Goal: Transaction & Acquisition: Purchase product/service

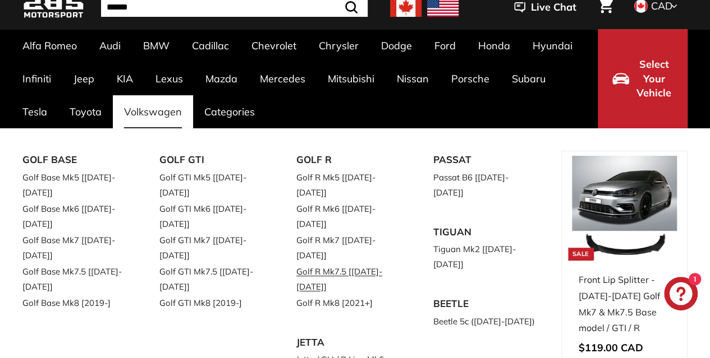
scroll to position [112, 0]
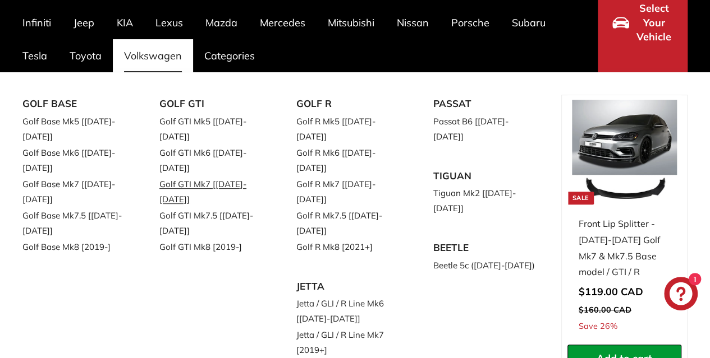
click at [190, 176] on link "Golf GTI Mk7 [[DATE]-[DATE]]" at bounding box center [211, 191] width 105 height 31
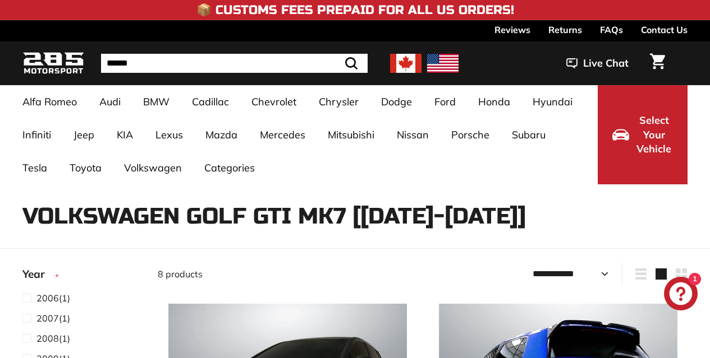
select select "**********"
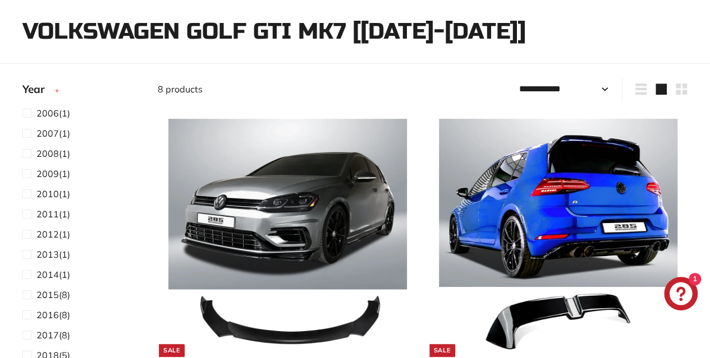
scroll to position [337, 0]
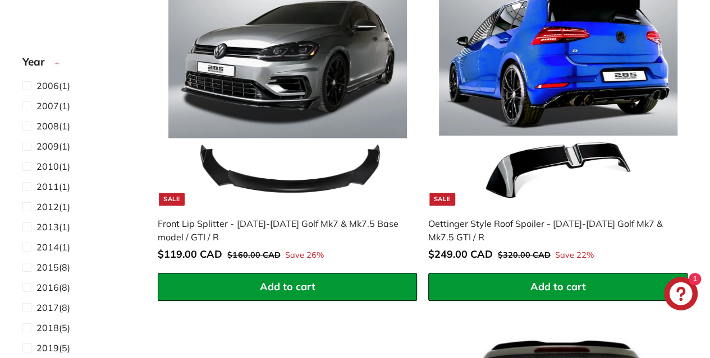
click at [294, 115] on img at bounding box center [287, 86] width 238 height 238
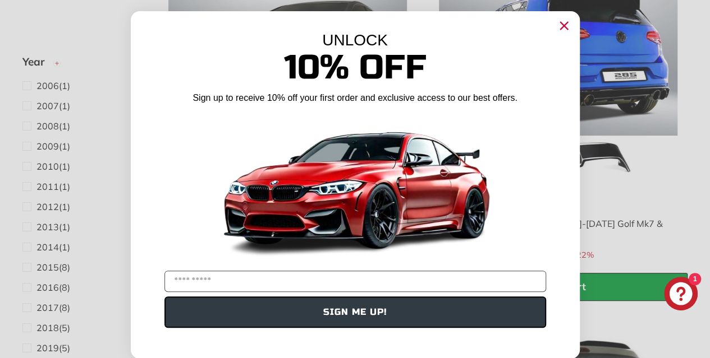
click at [565, 24] on circle "Close dialog" at bounding box center [563, 25] width 17 height 17
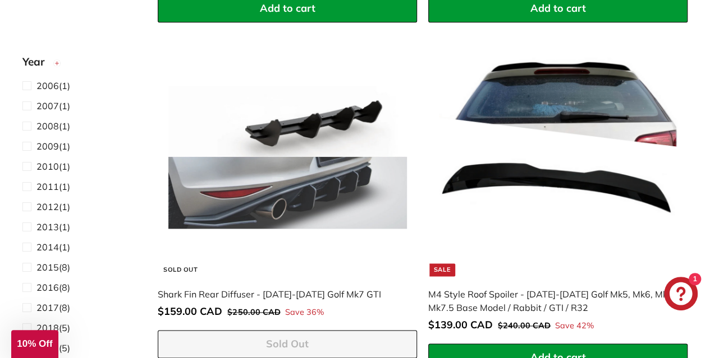
scroll to position [617, 0]
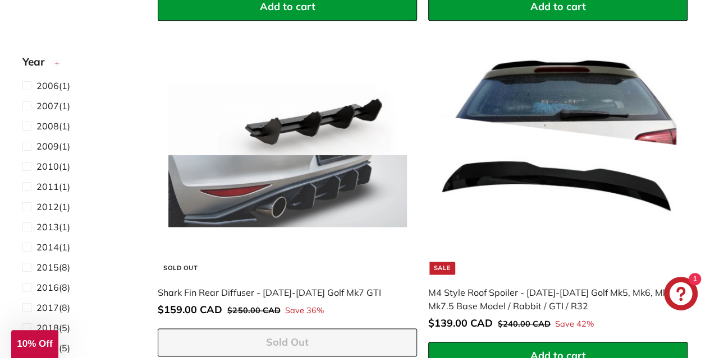
drag, startPoint x: 708, startPoint y: 132, endPoint x: 707, endPoint y: 144, distance: 11.8
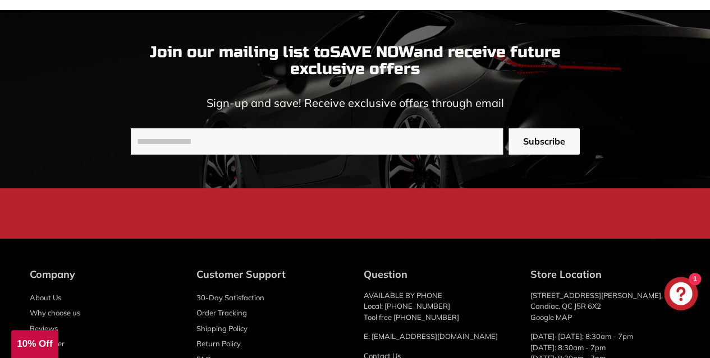
scroll to position [2184, 0]
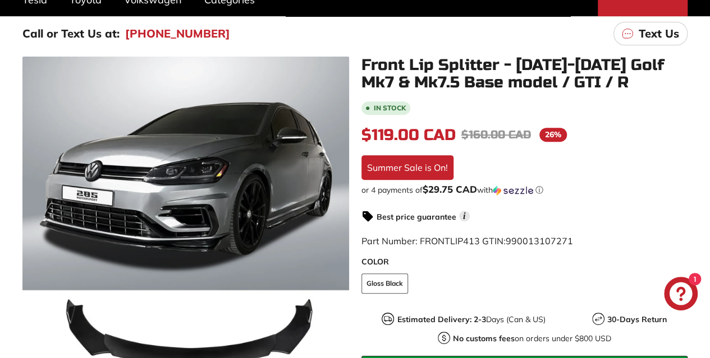
scroll to position [393, 0]
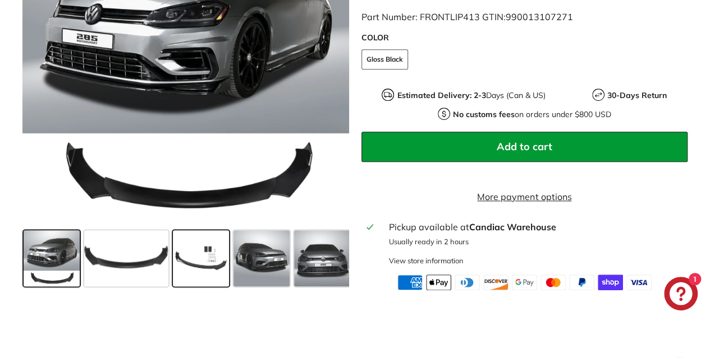
click at [217, 282] on span at bounding box center [201, 258] width 56 height 56
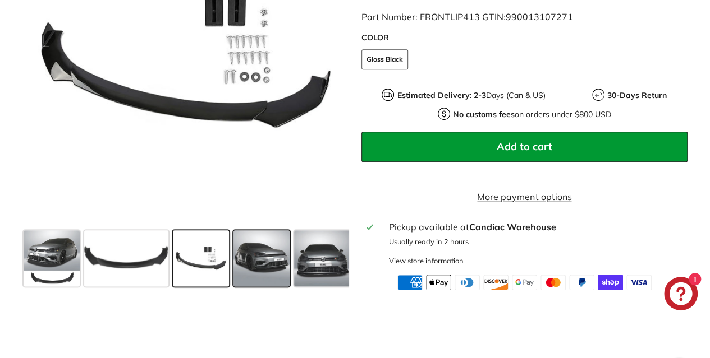
click at [275, 272] on span at bounding box center [261, 258] width 56 height 56
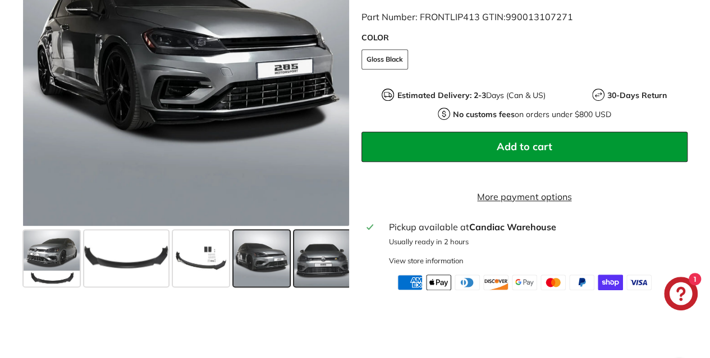
click at [324, 269] on span at bounding box center [322, 258] width 56 height 56
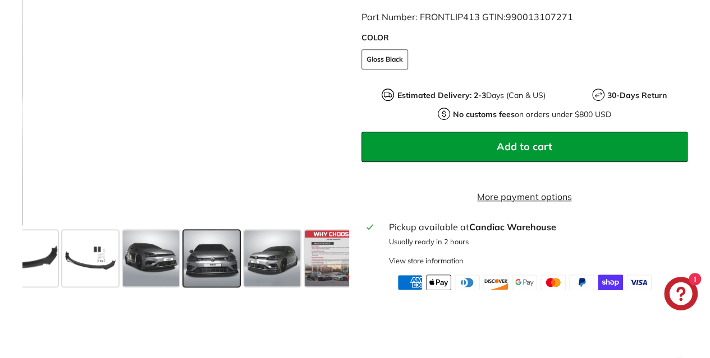
scroll to position [0, 125]
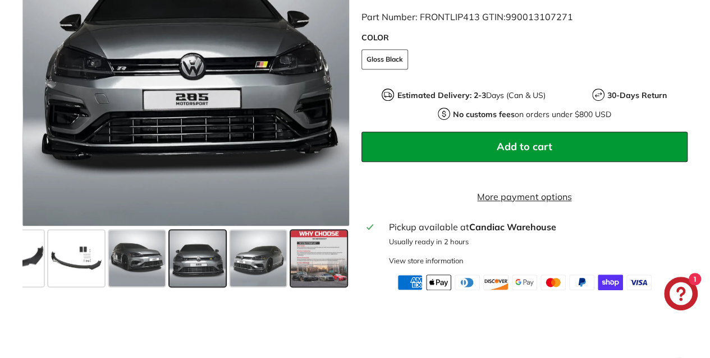
click at [324, 267] on span at bounding box center [319, 258] width 56 height 56
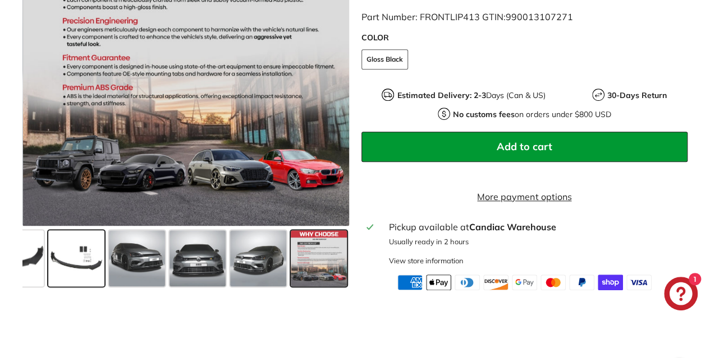
click at [82, 280] on span at bounding box center [76, 258] width 56 height 56
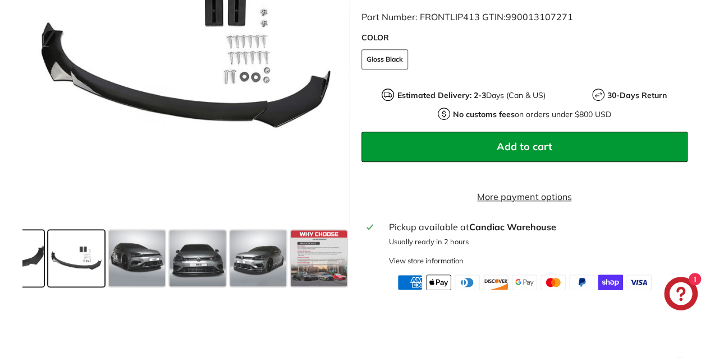
click at [33, 272] on span at bounding box center [2, 258] width 84 height 56
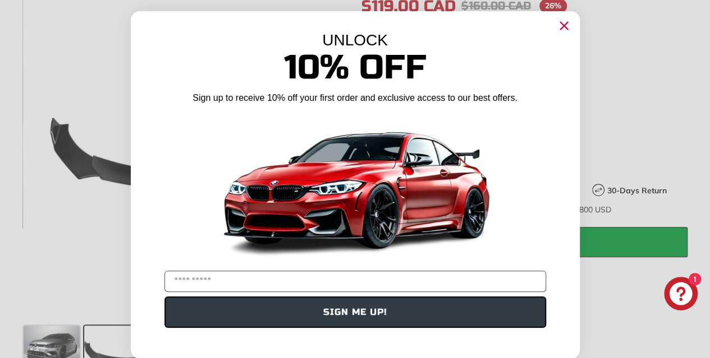
scroll to position [224, 0]
